Goal: Information Seeking & Learning: Learn about a topic

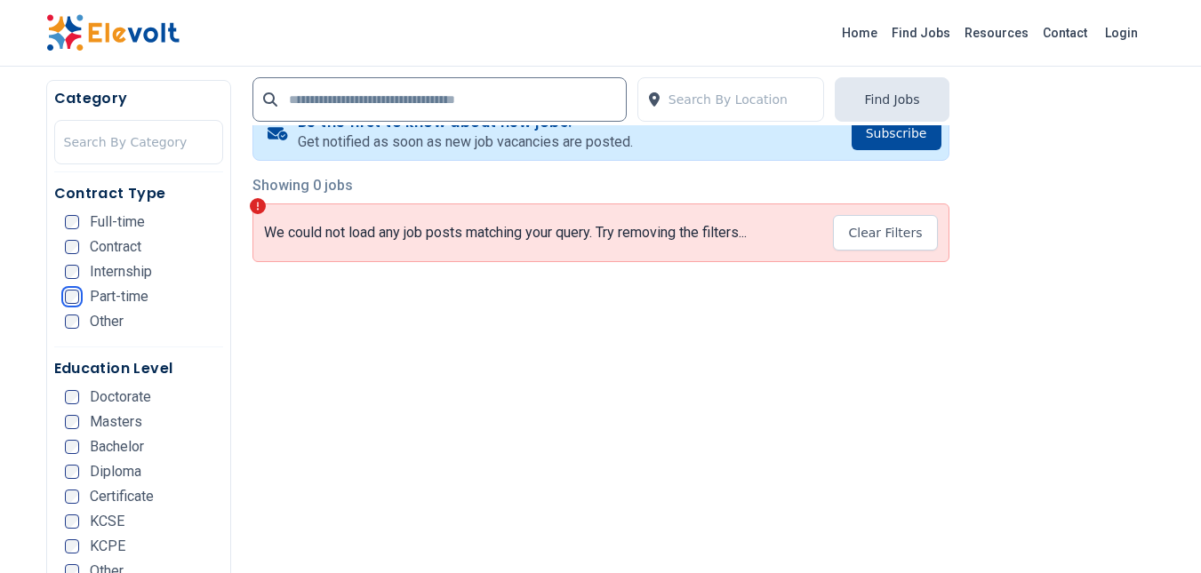
scroll to position [344, 0]
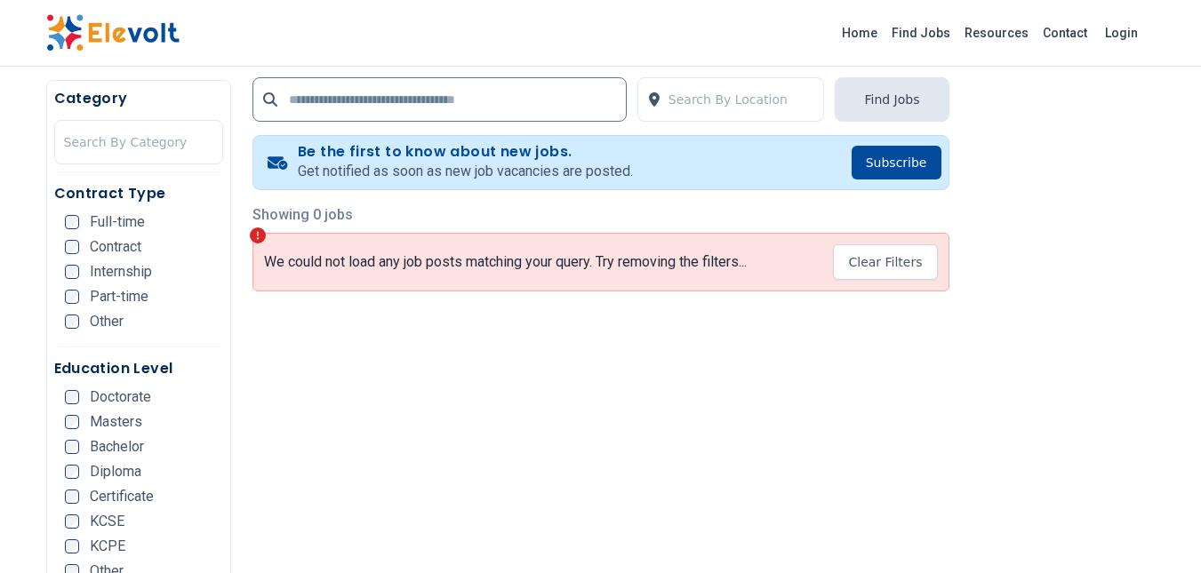
click at [902, 251] on button "Clear Filters" at bounding box center [885, 262] width 104 height 36
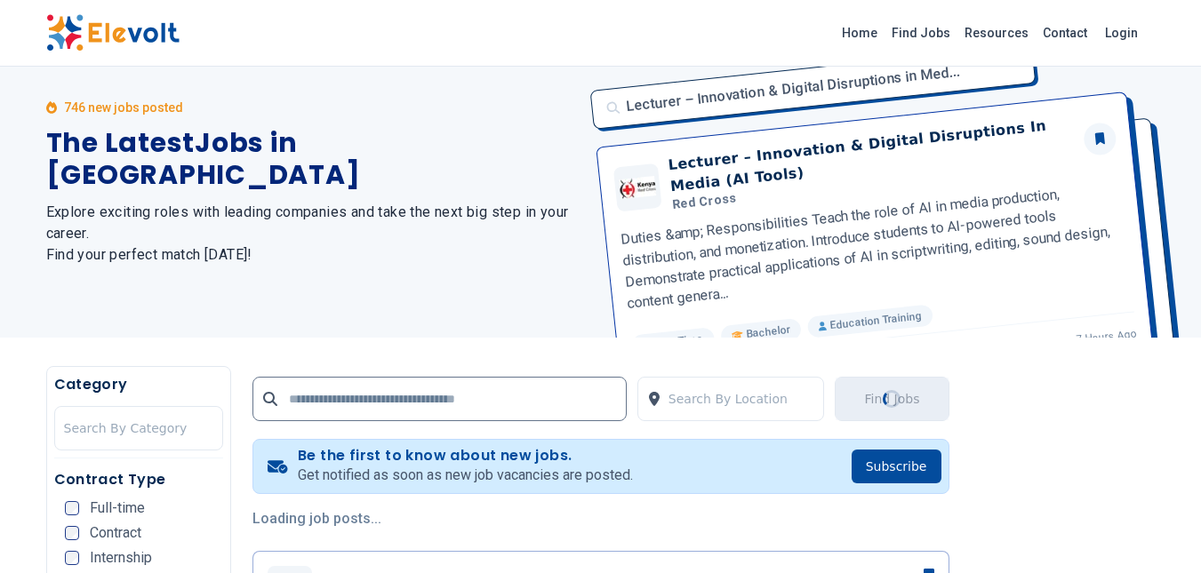
scroll to position [0, 0]
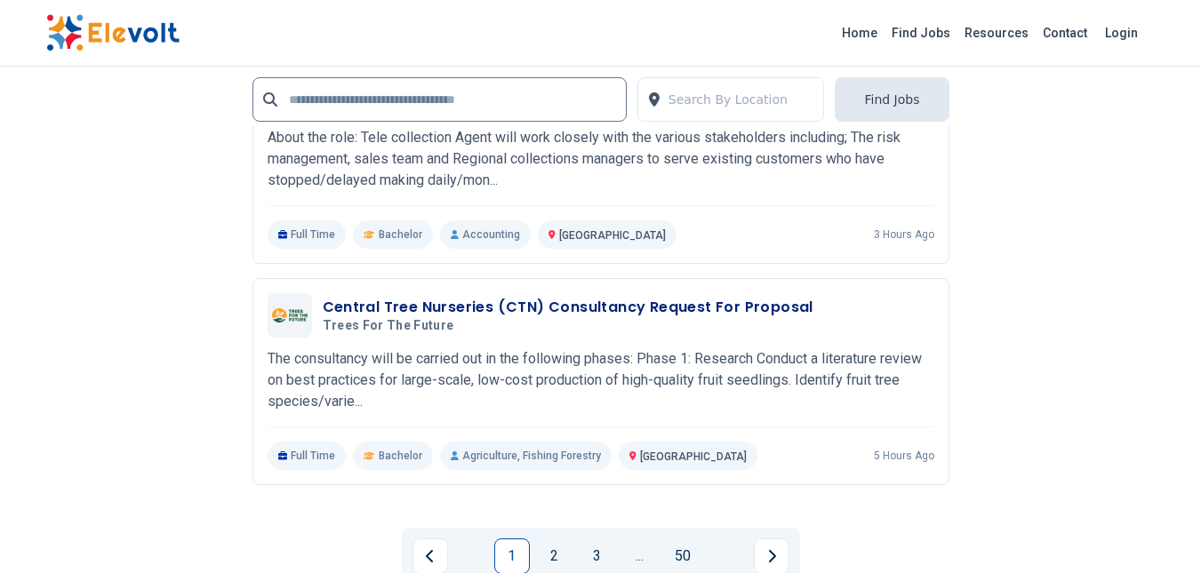
scroll to position [3955, 0]
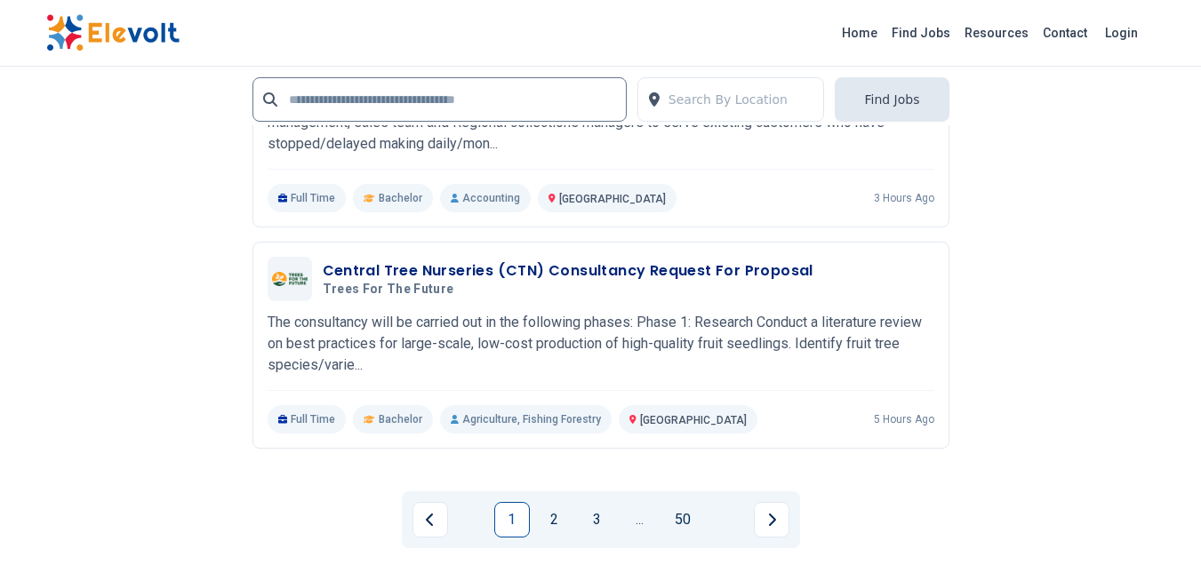
click at [786, 523] on button "Next page" at bounding box center [772, 520] width 36 height 36
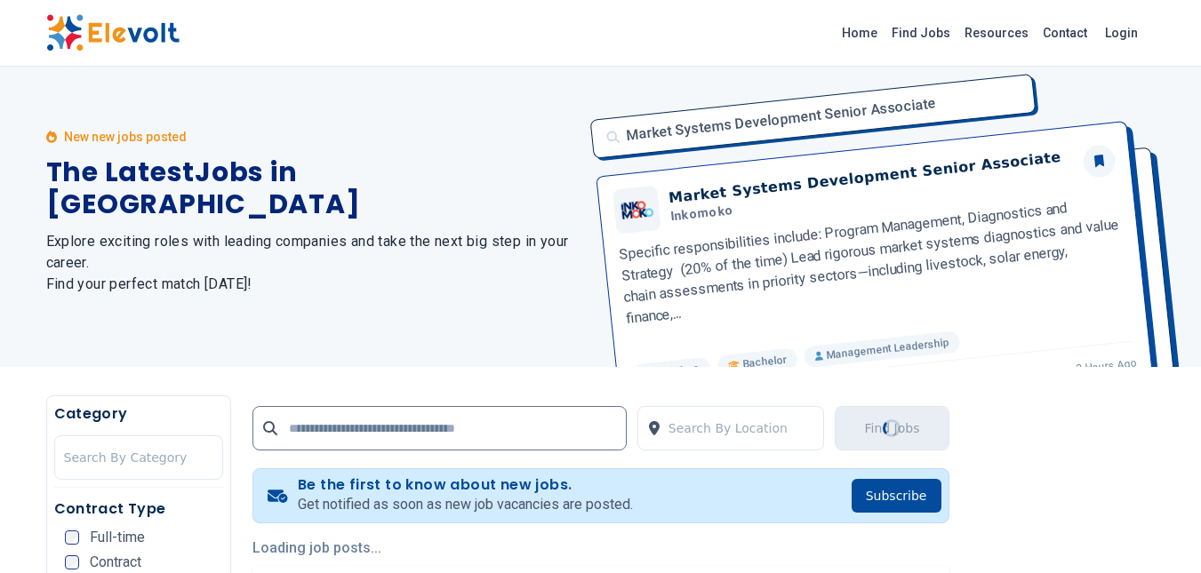
scroll to position [0, 0]
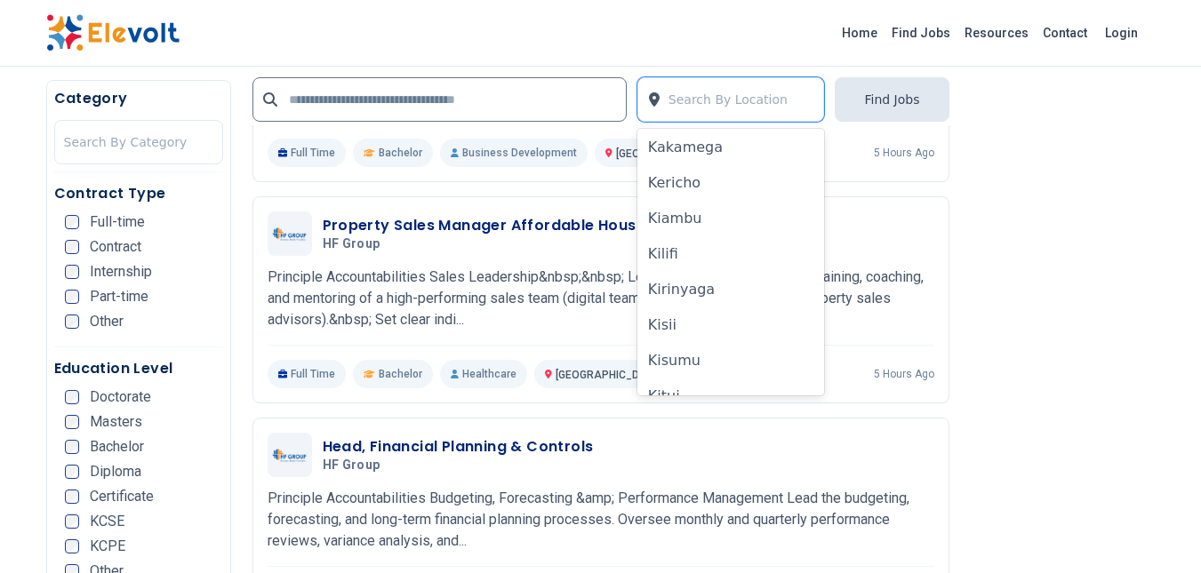
scroll to position [366, 0]
click at [736, 251] on div "Kilifi" at bounding box center [731, 246] width 188 height 36
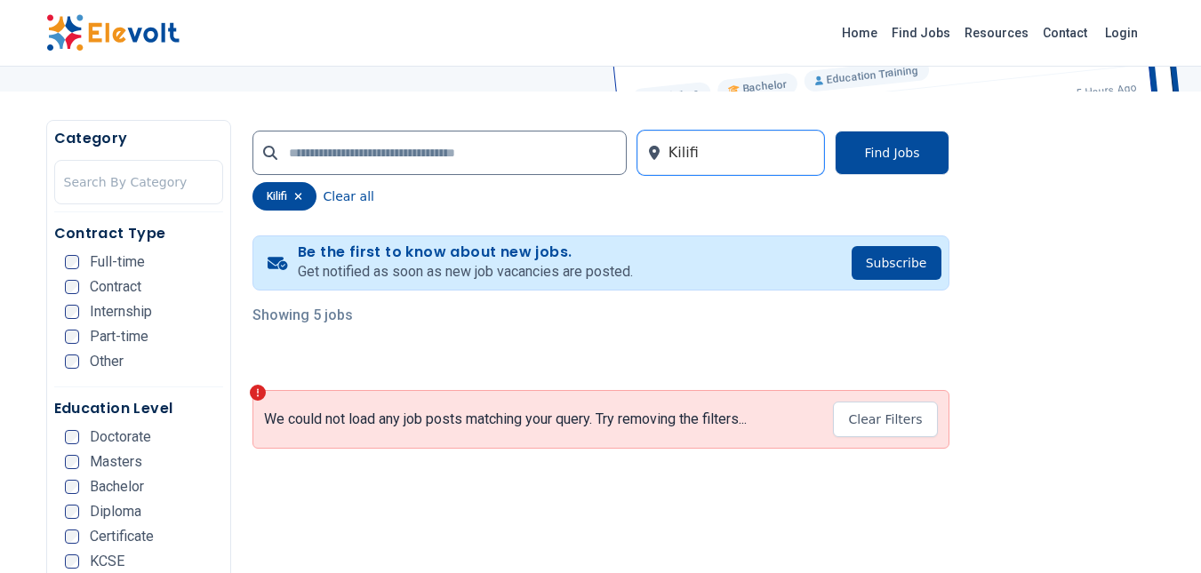
scroll to position [270, 0]
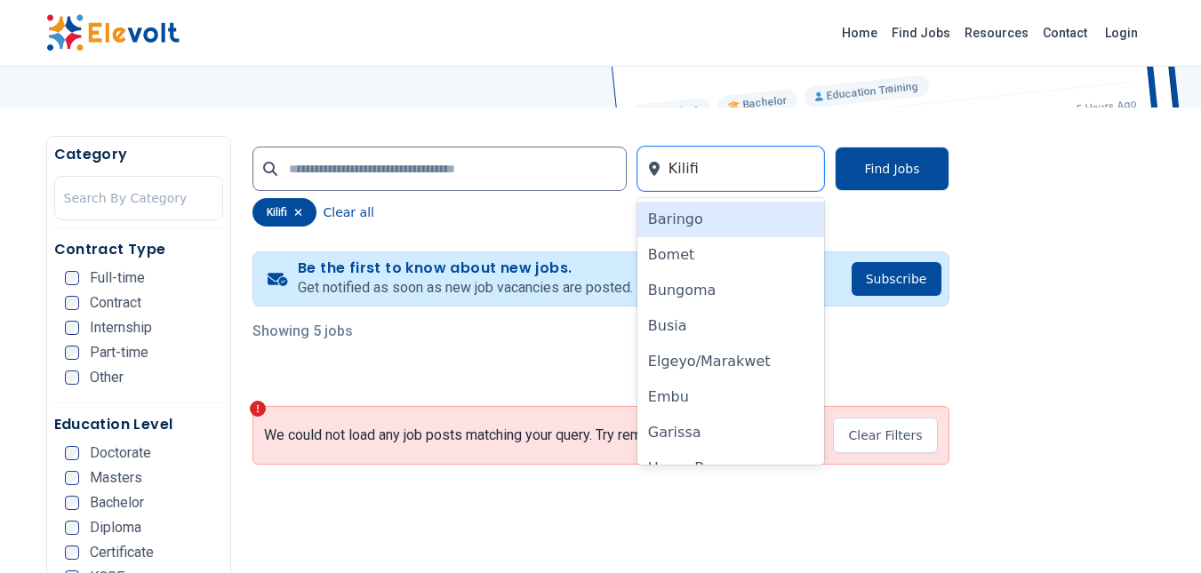
click at [299, 212] on icon "button" at bounding box center [297, 212] width 7 height 7
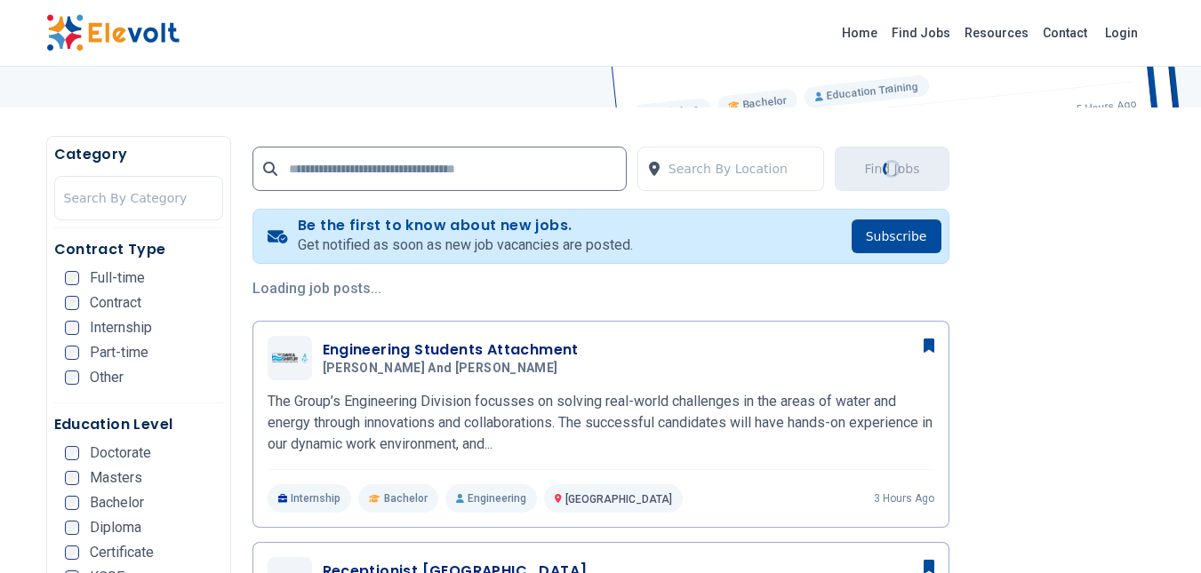
scroll to position [0, 0]
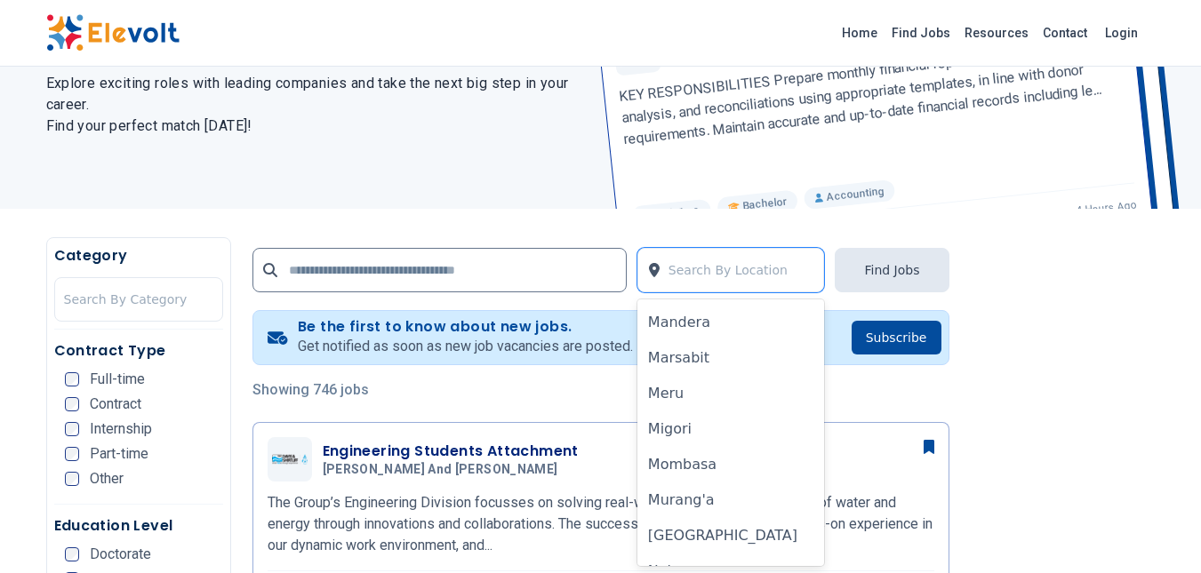
scroll to position [824, 0]
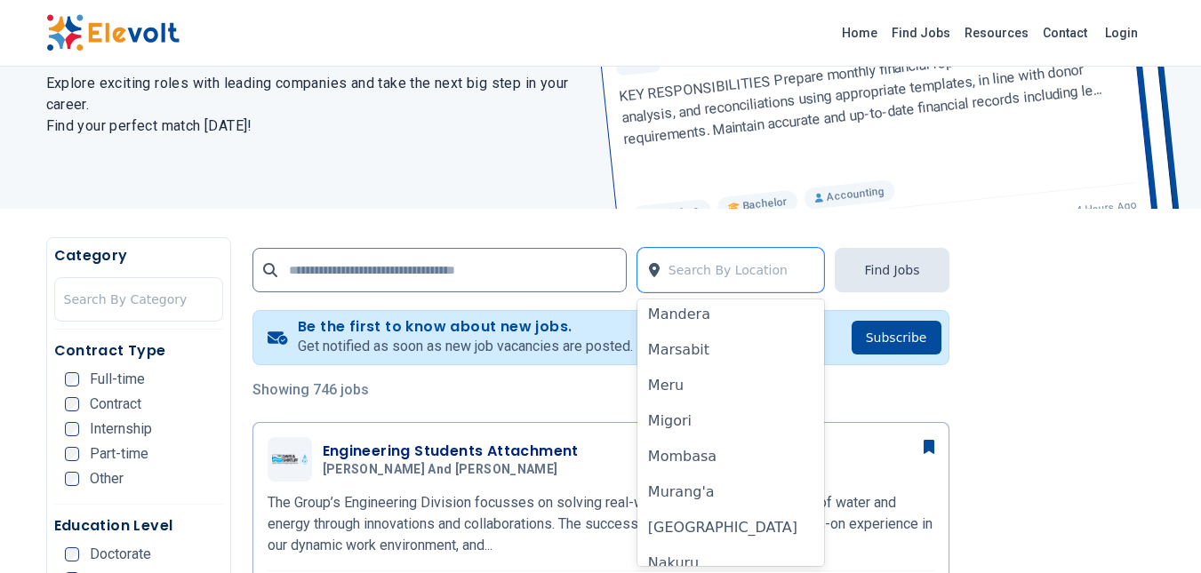
click at [712, 459] on div "Mombasa" at bounding box center [731, 457] width 188 height 36
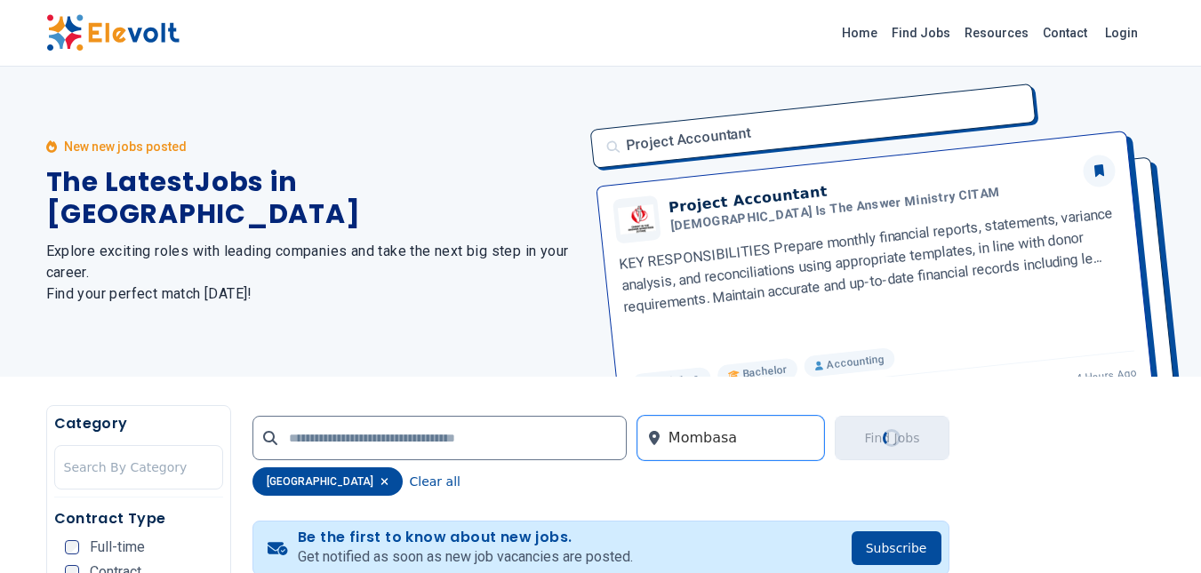
scroll to position [0, 0]
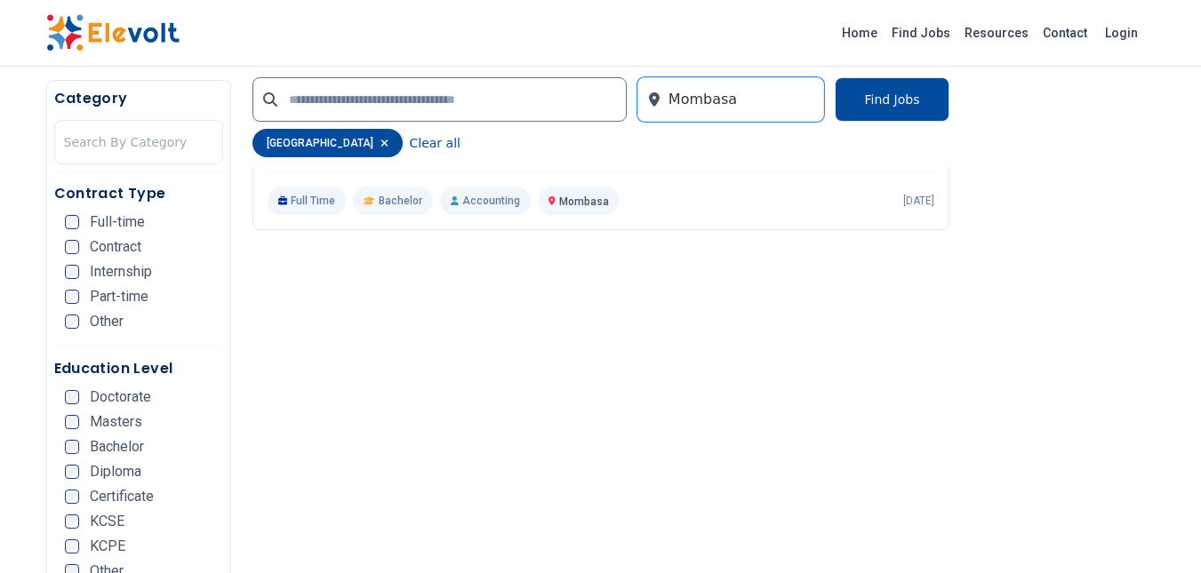
scroll to position [1055, 0]
